Goal: Information Seeking & Learning: Learn about a topic

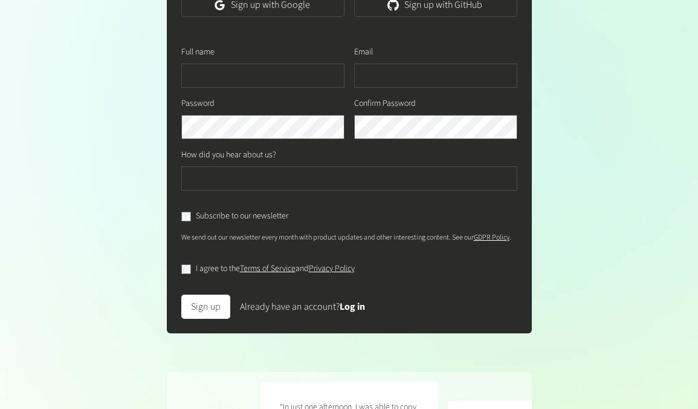
scroll to position [204, 0]
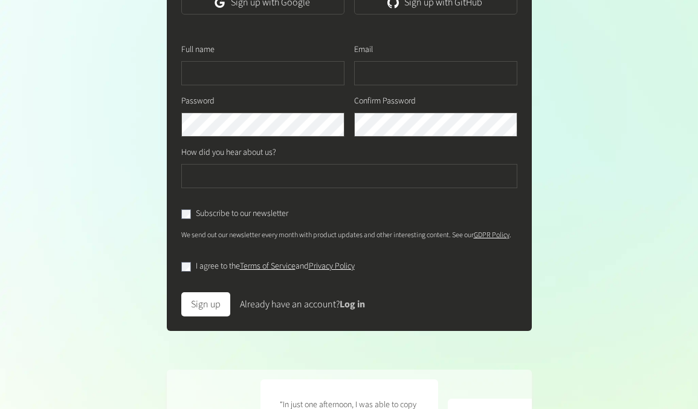
click at [345, 311] on link "Log in" at bounding box center [352, 303] width 25 height 13
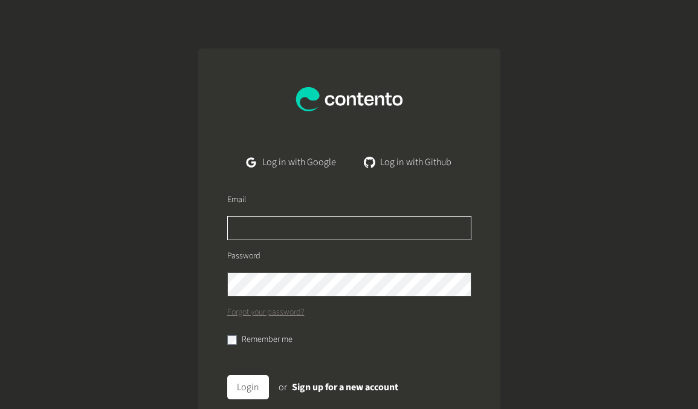
click at [297, 231] on input "text" at bounding box center [349, 228] width 244 height 24
type input "**********"
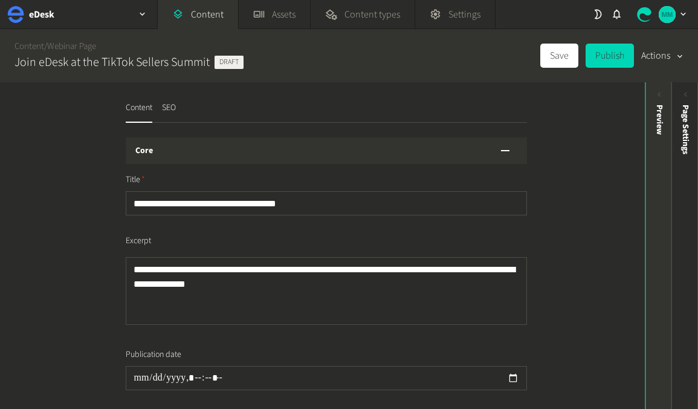
click at [652, 113] on div "Preview" at bounding box center [659, 198] width 27 height 218
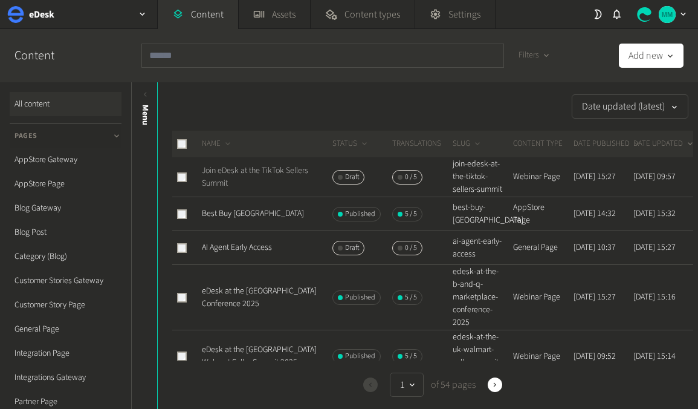
click at [281, 178] on link "Join eDesk at the TikTok Sellers Summit" at bounding box center [255, 176] width 106 height 25
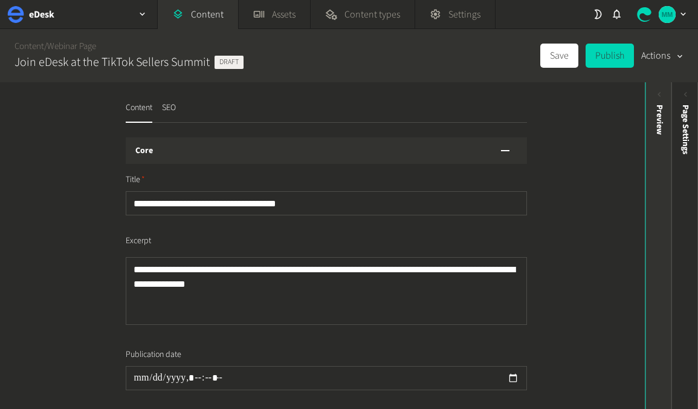
click at [650, 105] on div "Preview" at bounding box center [659, 198] width 27 height 218
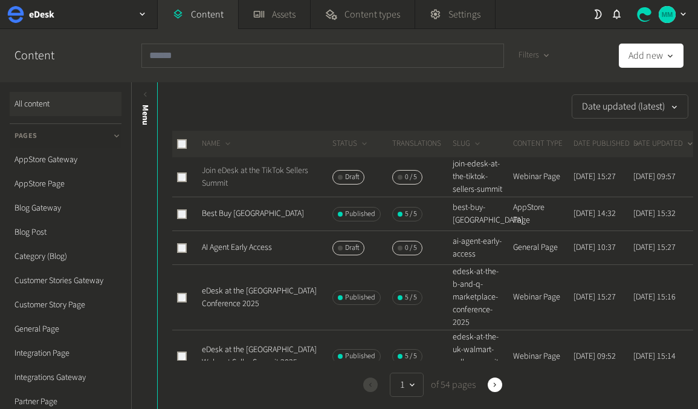
click at [266, 178] on link "Join eDesk at the TikTok Sellers Summit" at bounding box center [255, 176] width 106 height 25
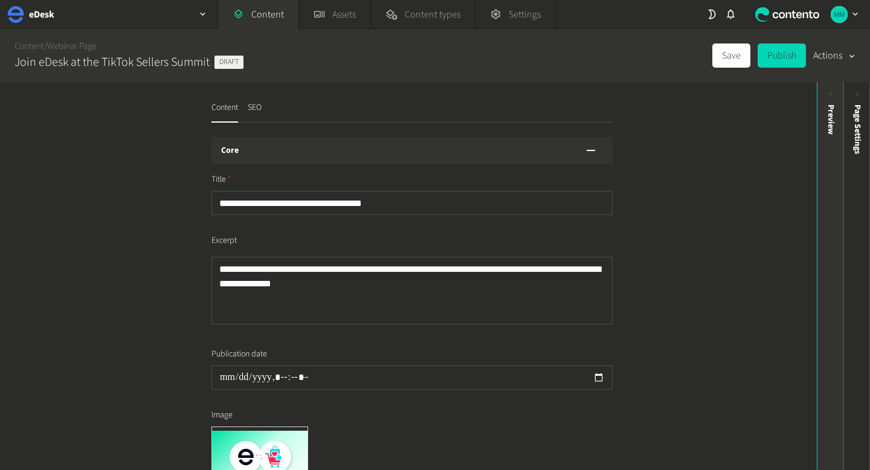
click at [697, 115] on div "Preview" at bounding box center [831, 198] width 27 height 218
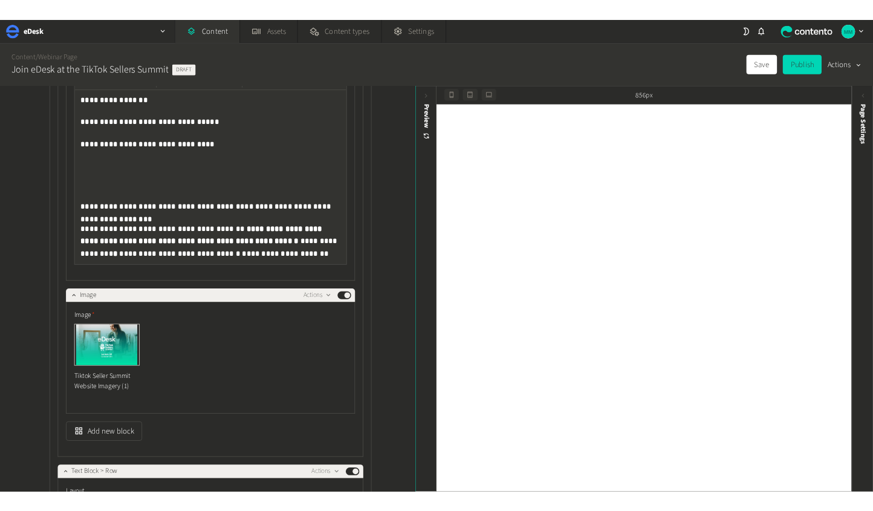
scroll to position [1005, 0]
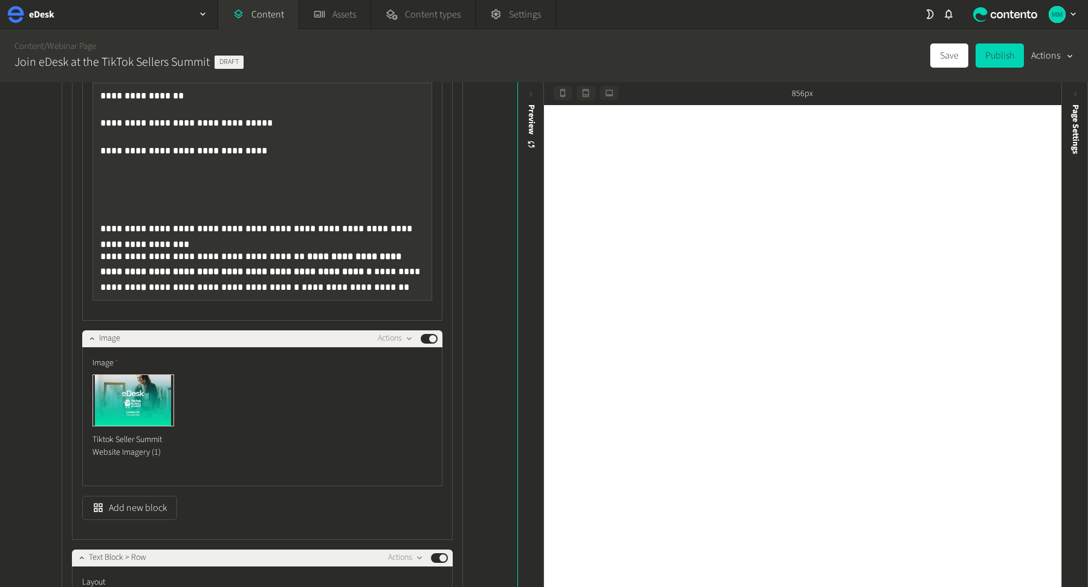
click at [114, 108] on div "**********" at bounding box center [262, 191] width 338 height 217
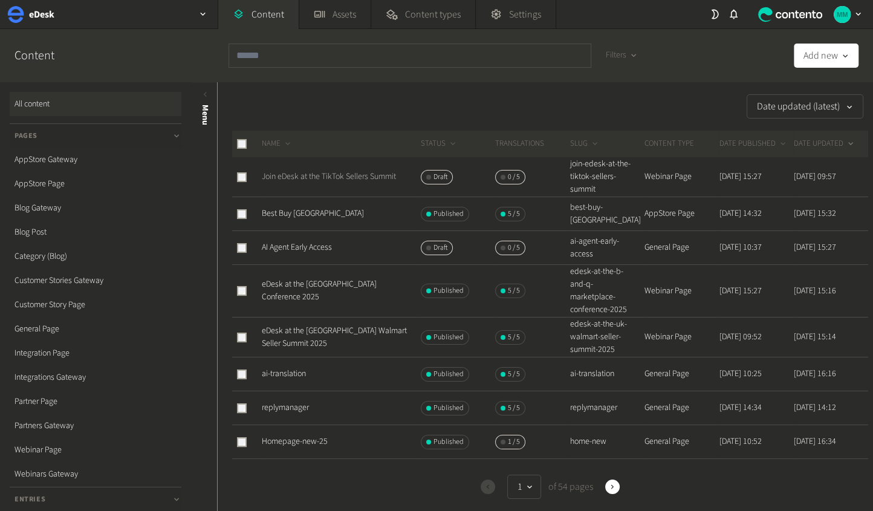
click at [343, 178] on link "Join eDesk at the TikTok Sellers Summit" at bounding box center [329, 176] width 134 height 12
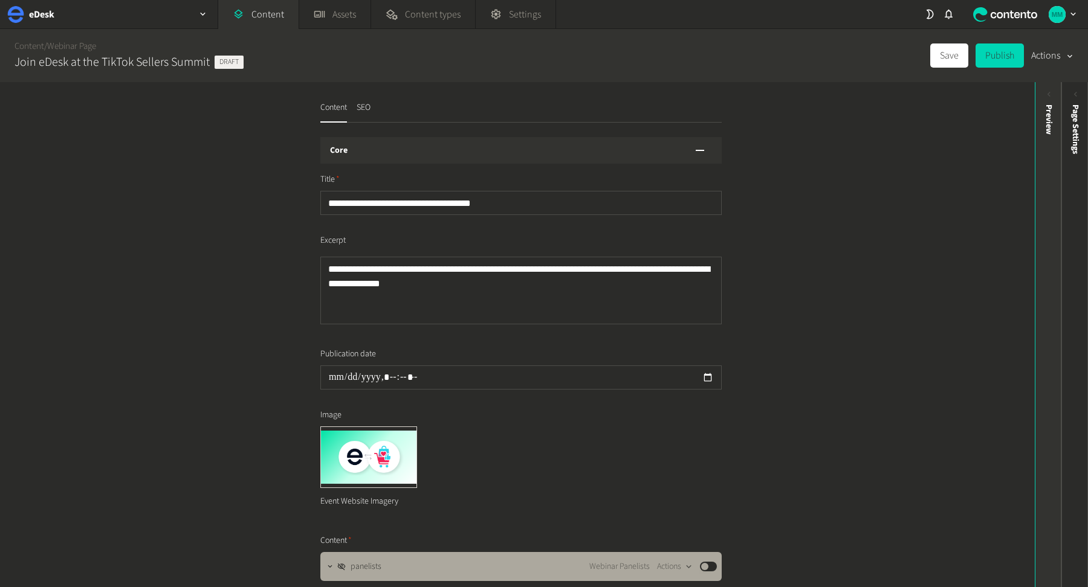
click at [872, 141] on div "Preview" at bounding box center [1048, 198] width 27 height 218
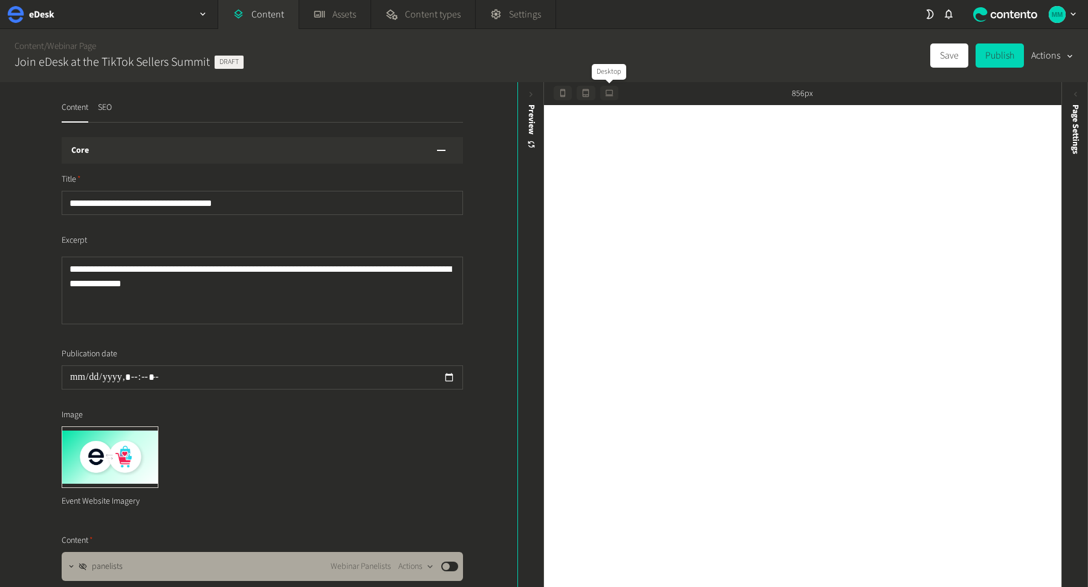
click at [607, 98] on button "button" at bounding box center [609, 93] width 18 height 15
